Goal: Transaction & Acquisition: Purchase product/service

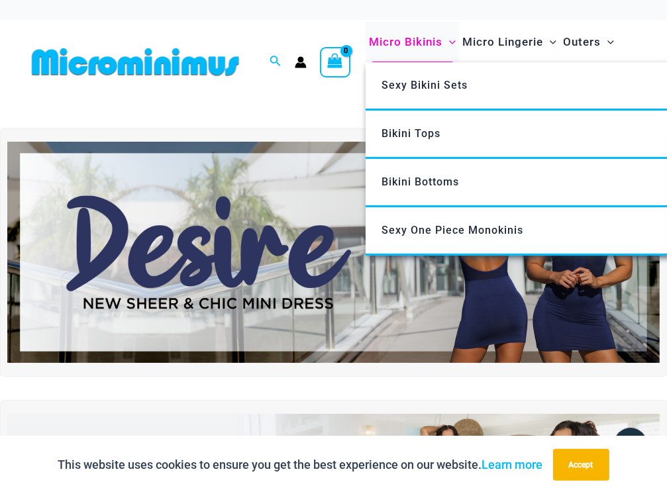
click at [384, 40] on span "Micro Bikinis" at bounding box center [406, 42] width 74 height 34
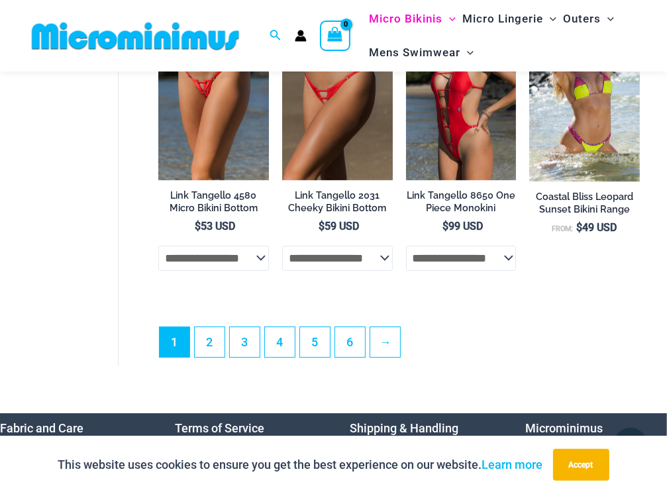
scroll to position [2924, 0]
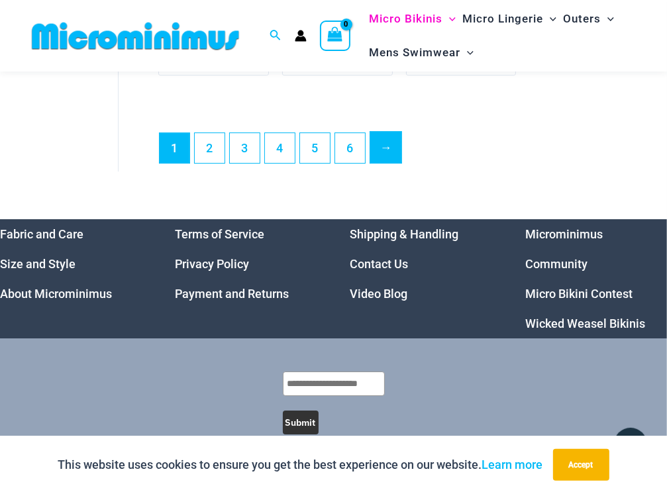
click at [386, 140] on link "→" at bounding box center [385, 147] width 31 height 31
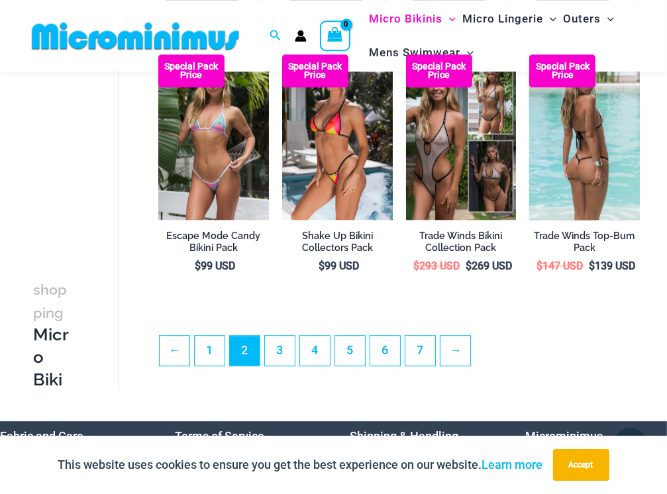
scroll to position [2296, 0]
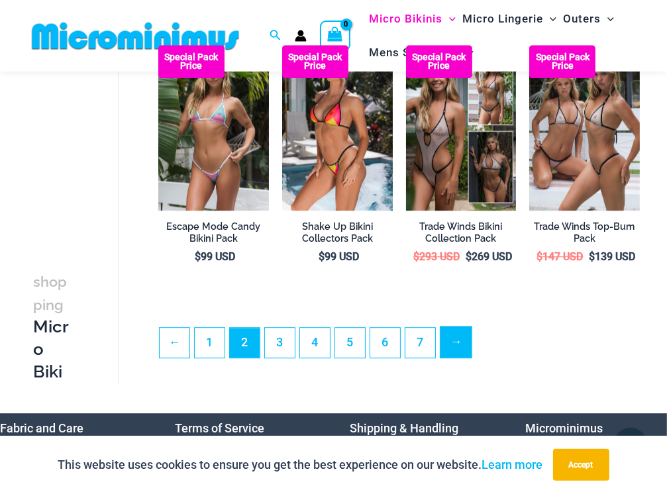
click at [459, 351] on link "→" at bounding box center [455, 342] width 31 height 31
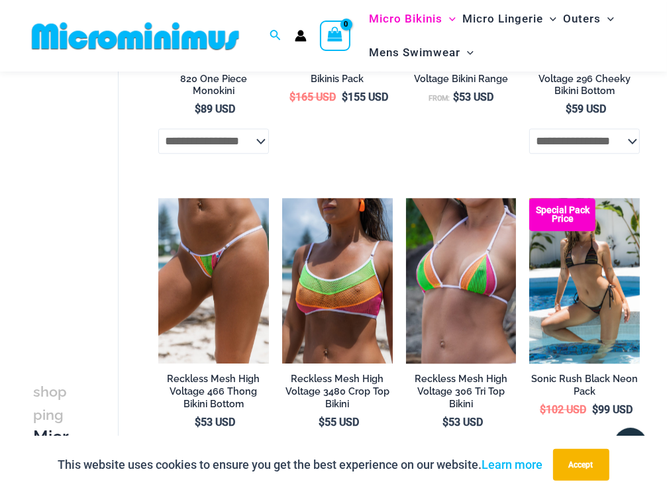
scroll to position [2561, 0]
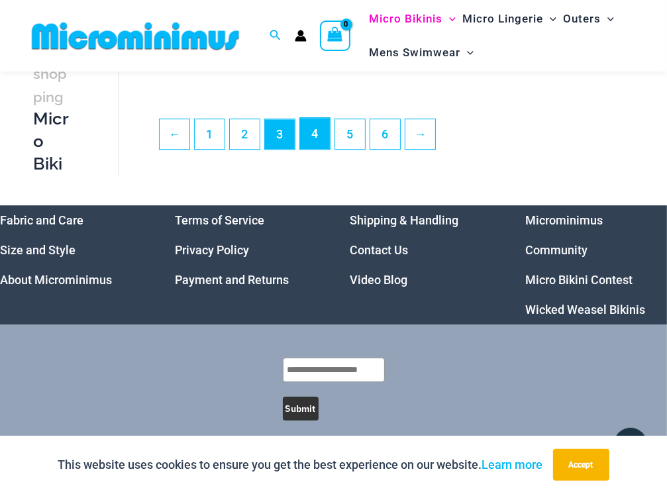
click at [324, 125] on link "4" at bounding box center [315, 133] width 30 height 31
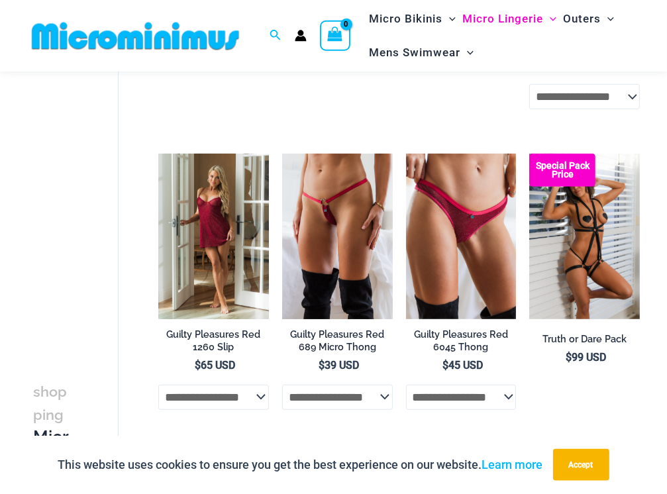
scroll to position [546, 0]
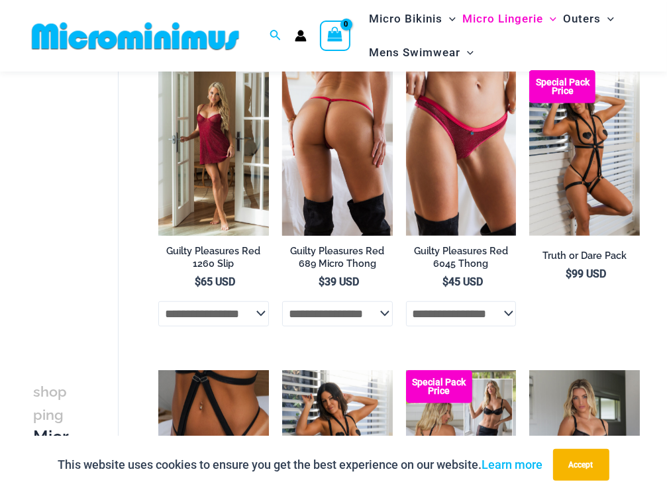
click at [282, 301] on select "**********" at bounding box center [337, 313] width 111 height 25
click at [372, 318] on select "**********" at bounding box center [337, 313] width 111 height 25
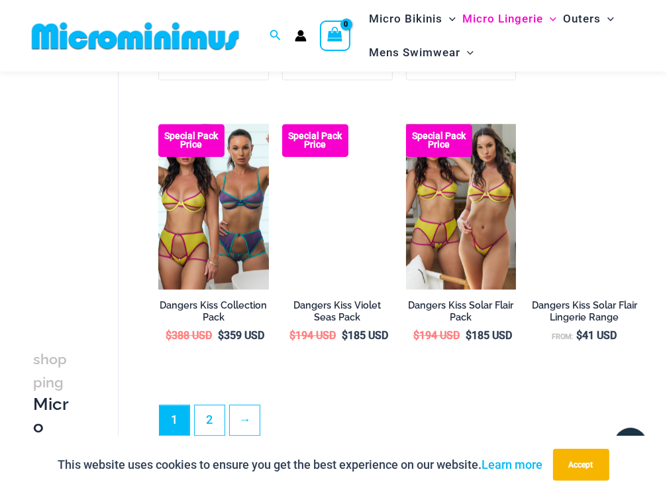
scroll to position [2435, 0]
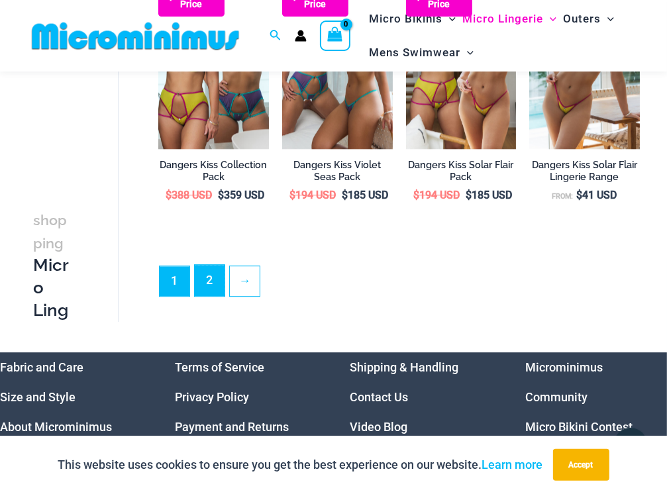
click at [219, 296] on link "2" at bounding box center [210, 280] width 30 height 31
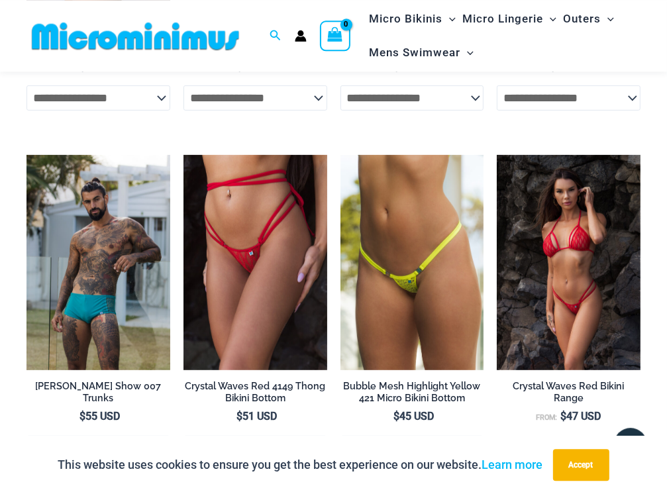
scroll to position [3693, 0]
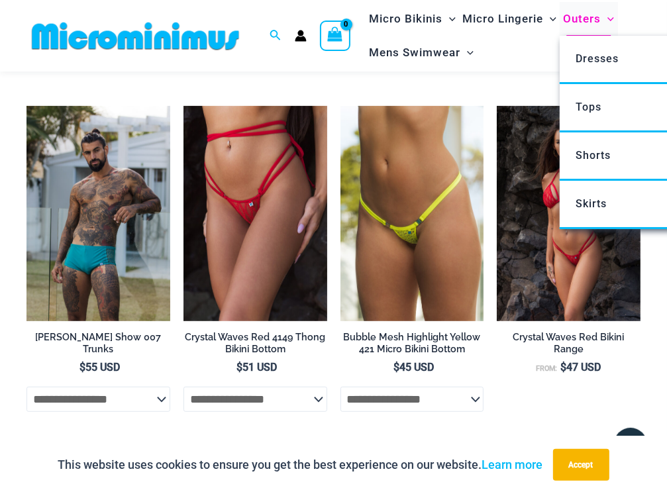
click at [592, 17] on span "Outers" at bounding box center [582, 19] width 38 height 34
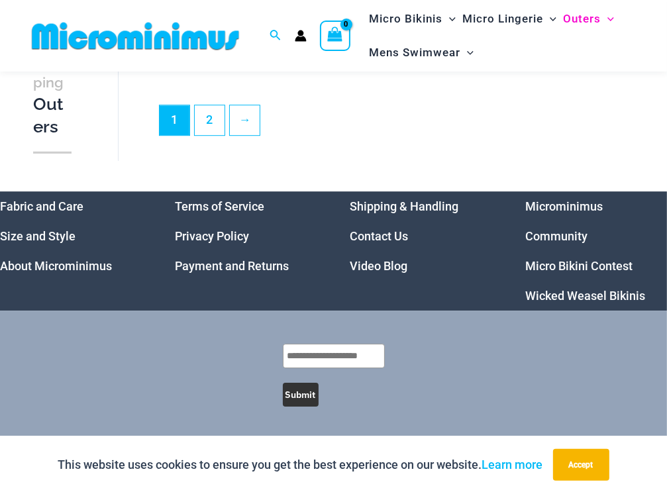
scroll to position [2638, 0]
click at [566, 289] on link "Wicked Weasel Bikinis" at bounding box center [585, 296] width 120 height 14
